Goal: Task Accomplishment & Management: Manage account settings

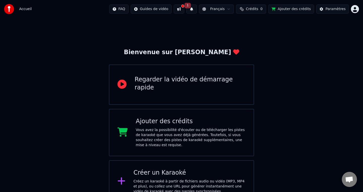
click at [183, 10] on button at bounding box center [179, 9] width 11 height 9
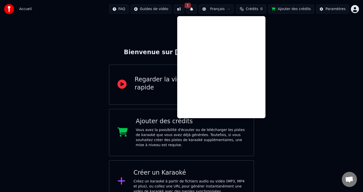
click at [192, 11] on button "1" at bounding box center [191, 9] width 11 height 9
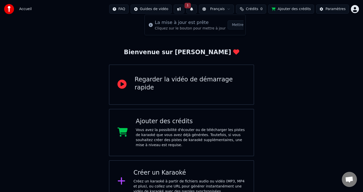
click at [228, 26] on button "Mettre à Jour" at bounding box center [243, 24] width 31 height 9
click at [356, 11] on html "Accueil FAQ Guides de vidéo Français Crédits 0 Ajouter des crédits Paramètres B…" at bounding box center [181, 101] width 363 height 203
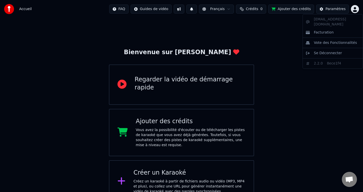
click at [260, 28] on html "Accueil FAQ Guides de vidéo Français Crédits 0 Ajouter des crédits Paramètres B…" at bounding box center [181, 101] width 363 height 203
